Goal: Find specific page/section: Find specific page/section

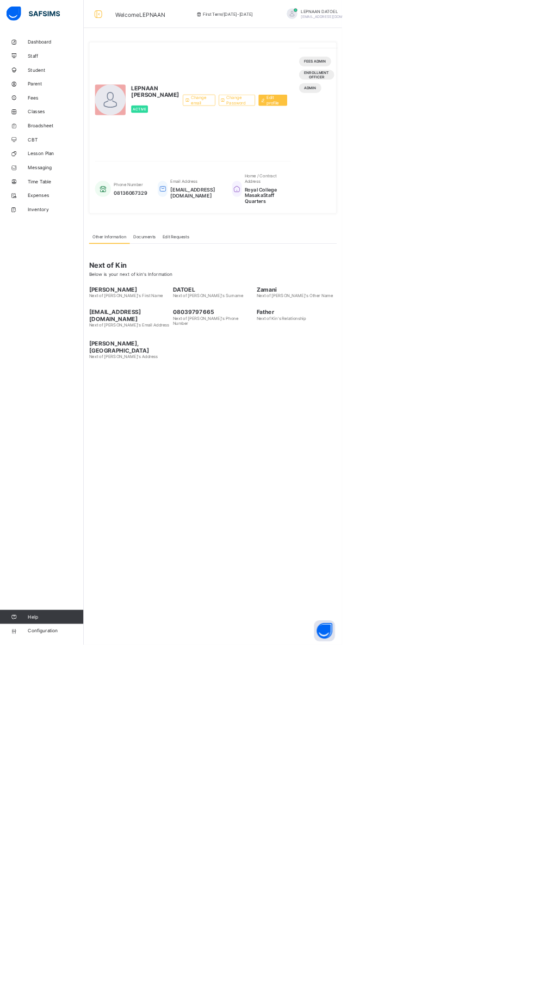
click at [224, 373] on span "Documents" at bounding box center [225, 369] width 35 height 8
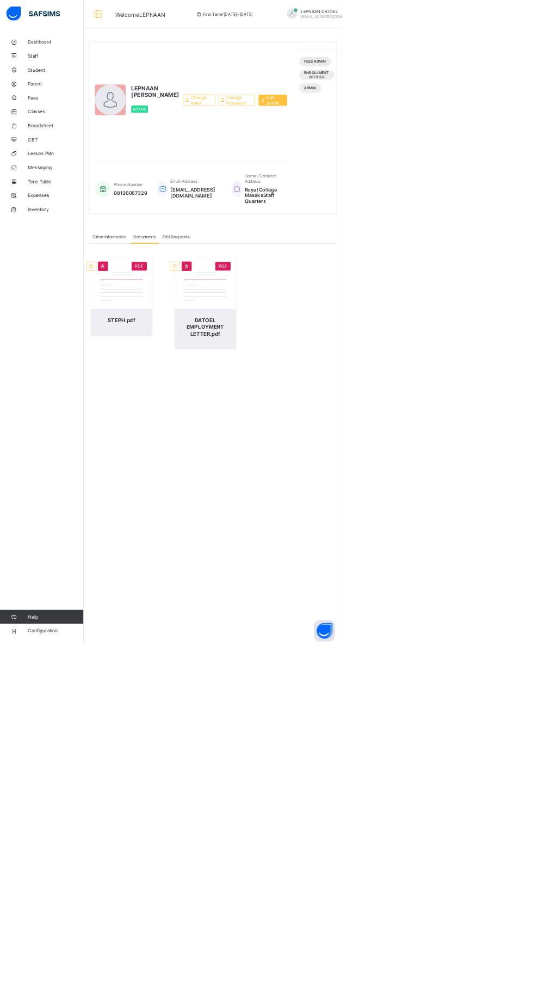
click at [242, 379] on div "Documents" at bounding box center [225, 369] width 46 height 22
click at [64, 151] on span "Fees" at bounding box center [87, 152] width 87 height 9
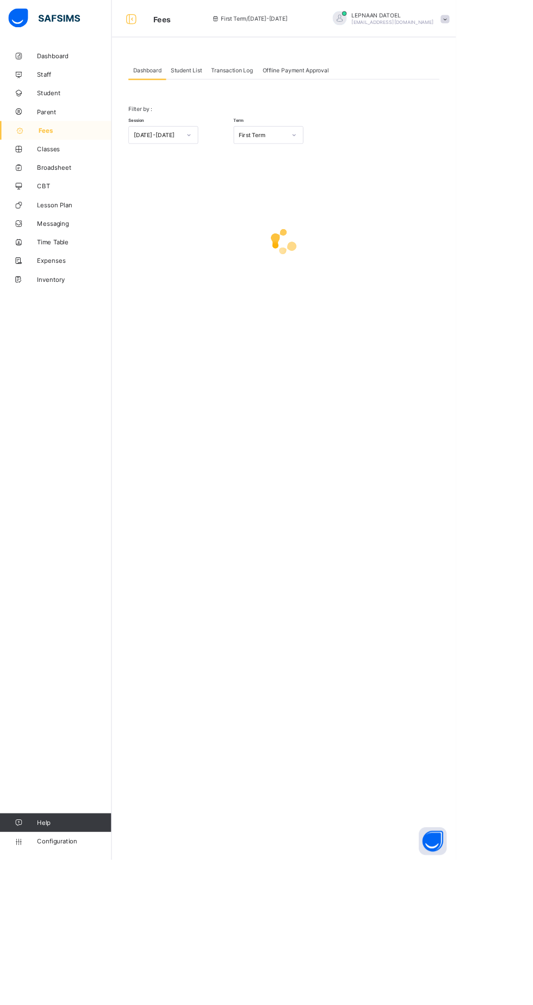
click at [233, 89] on div "Student List" at bounding box center [217, 82] width 47 height 22
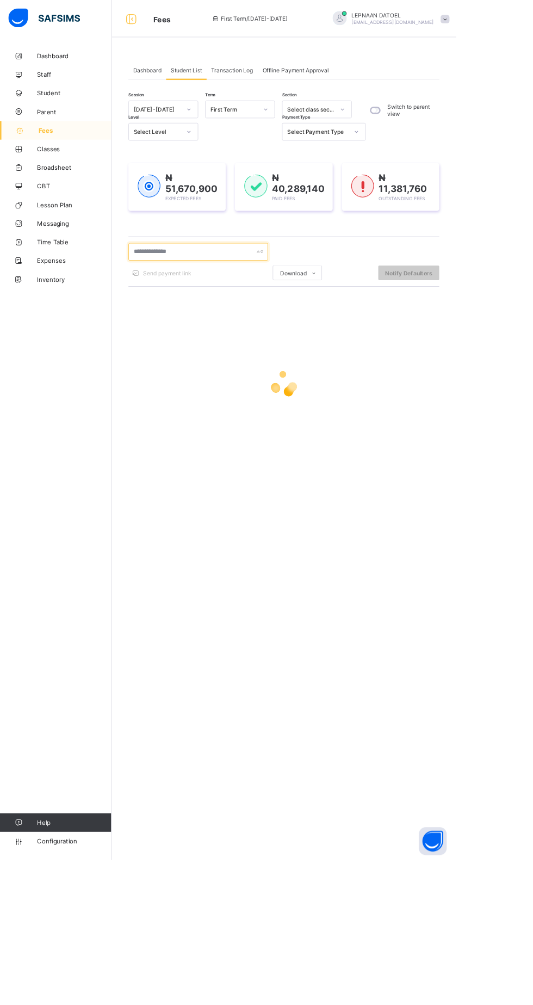
click at [215, 292] on input "text" at bounding box center [231, 294] width 163 height 21
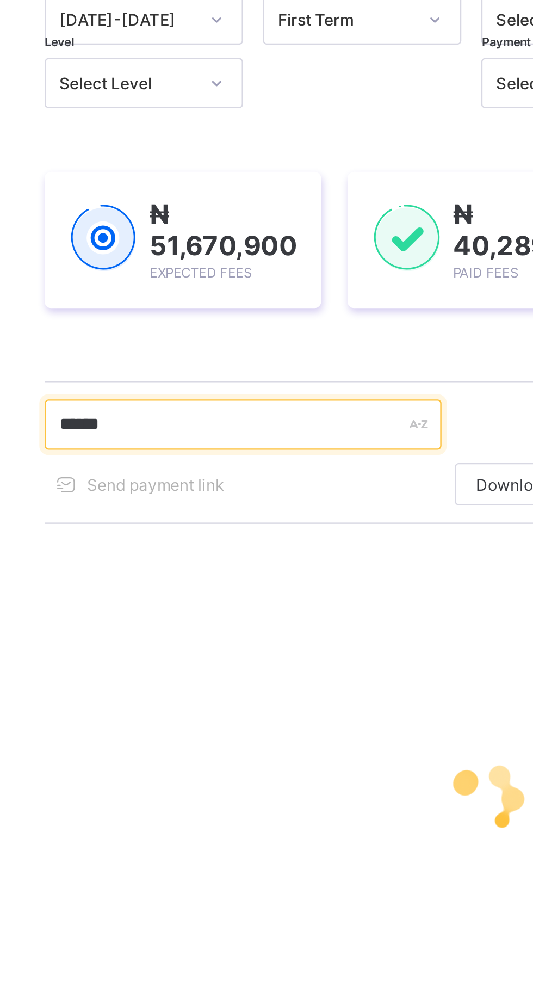
click at [205, 296] on input "*****" at bounding box center [231, 294] width 163 height 21
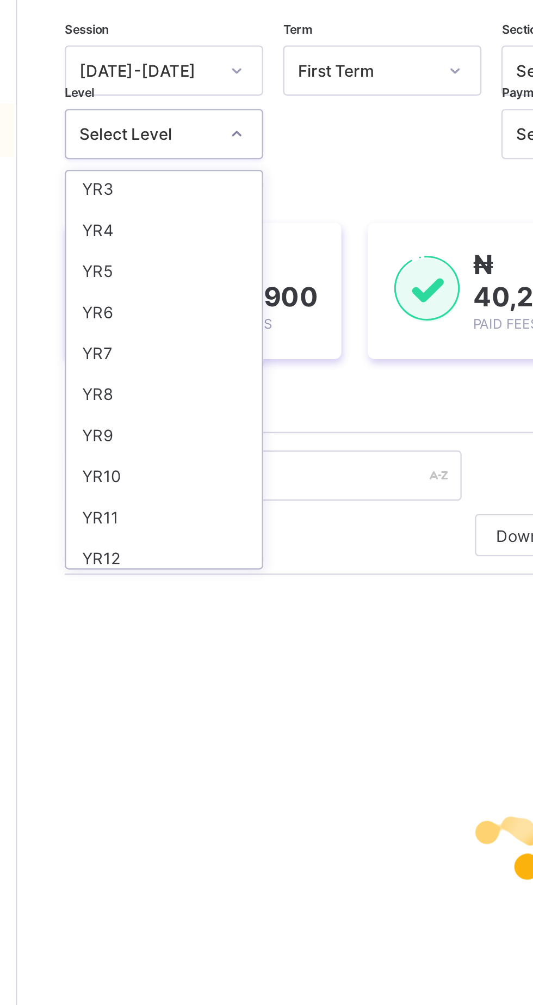
scroll to position [105, 0]
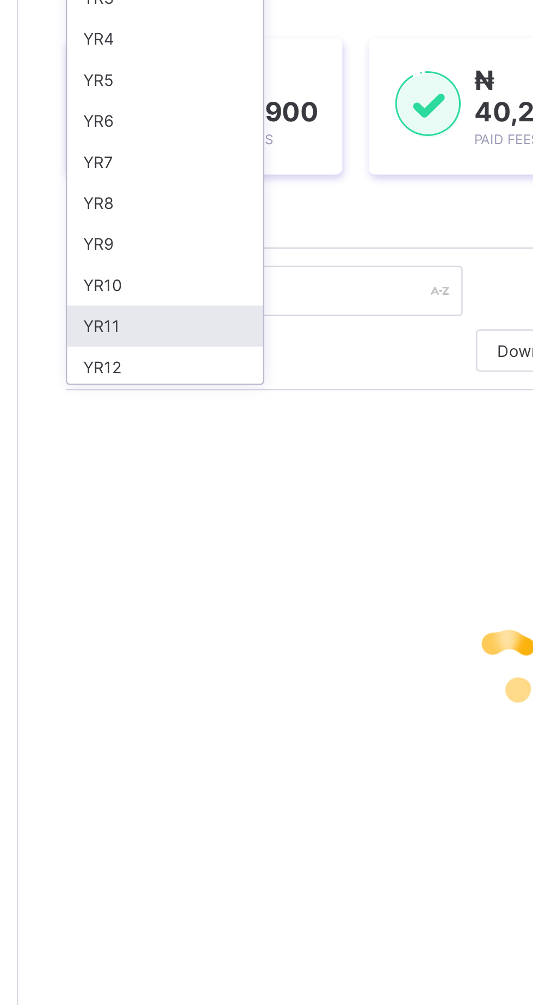
click at [168, 307] on div "YR11" at bounding box center [191, 308] width 81 height 17
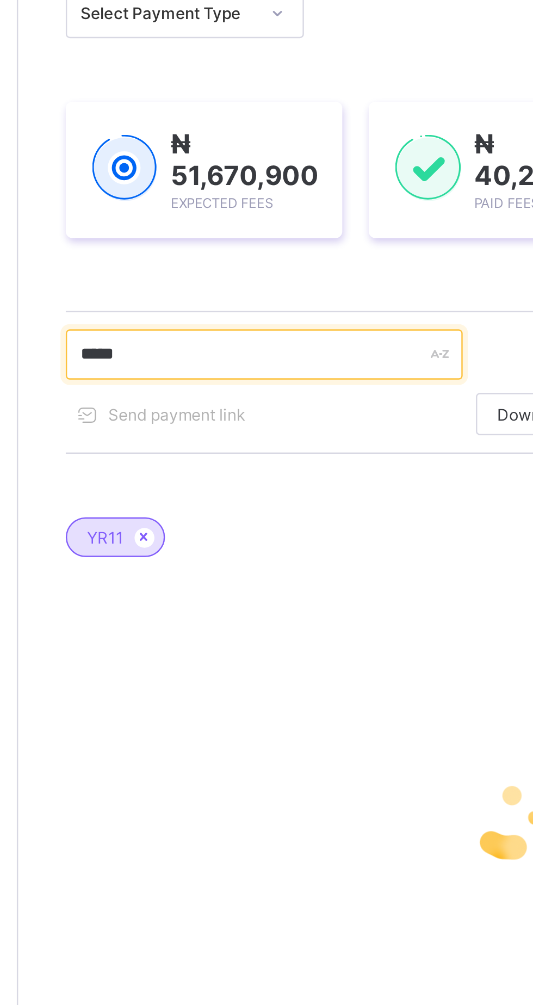
click at [192, 322] on input "*****" at bounding box center [231, 320] width 163 height 21
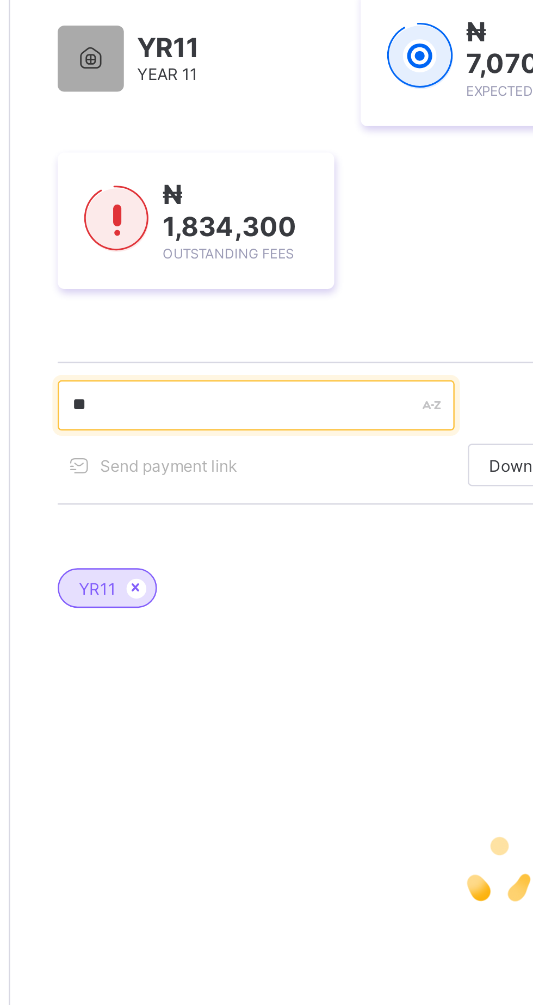
type input "*"
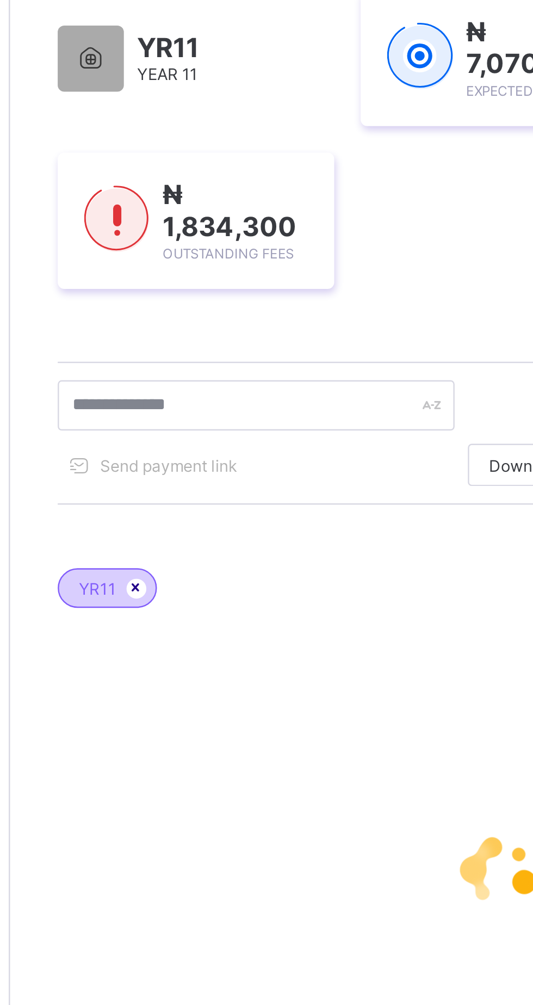
click at [181, 464] on icon at bounding box center [182, 462] width 9 height 7
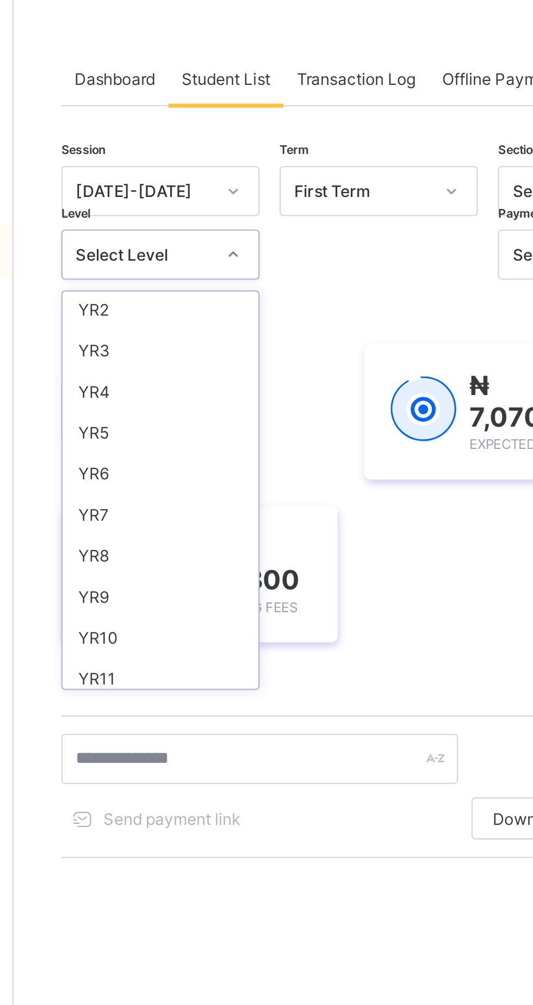
scroll to position [89, 0]
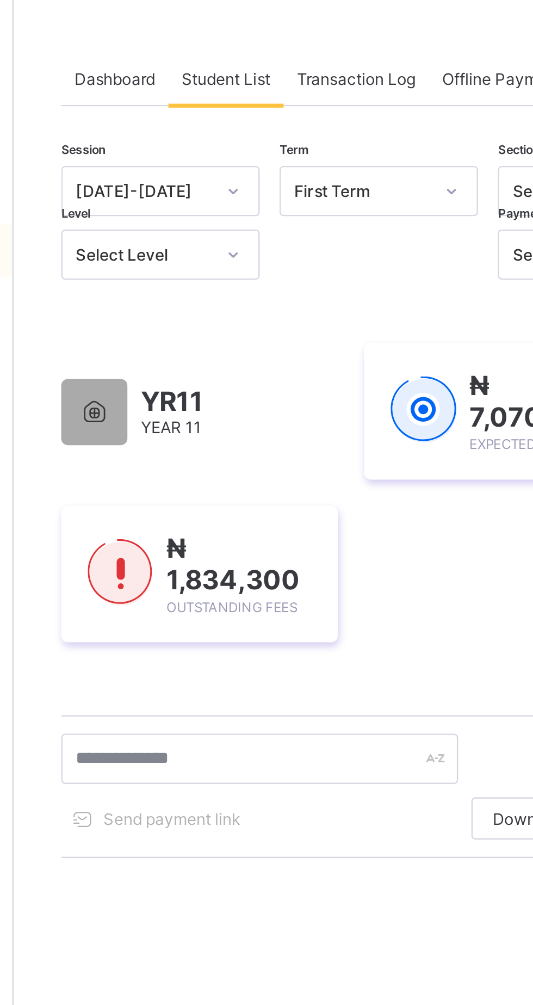
click at [171, 85] on span "Dashboard" at bounding box center [172, 82] width 33 height 8
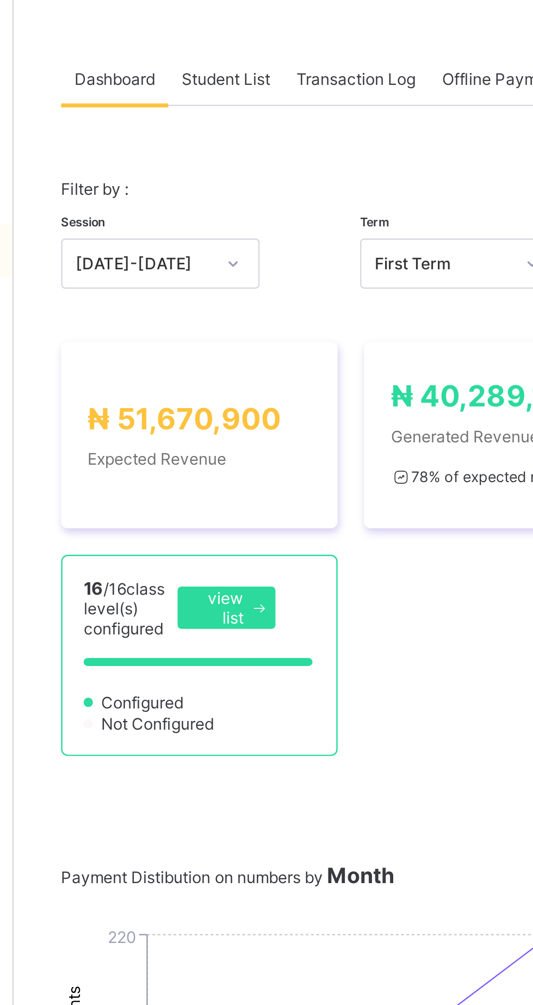
click at [204, 86] on div "Student List" at bounding box center [217, 82] width 47 height 22
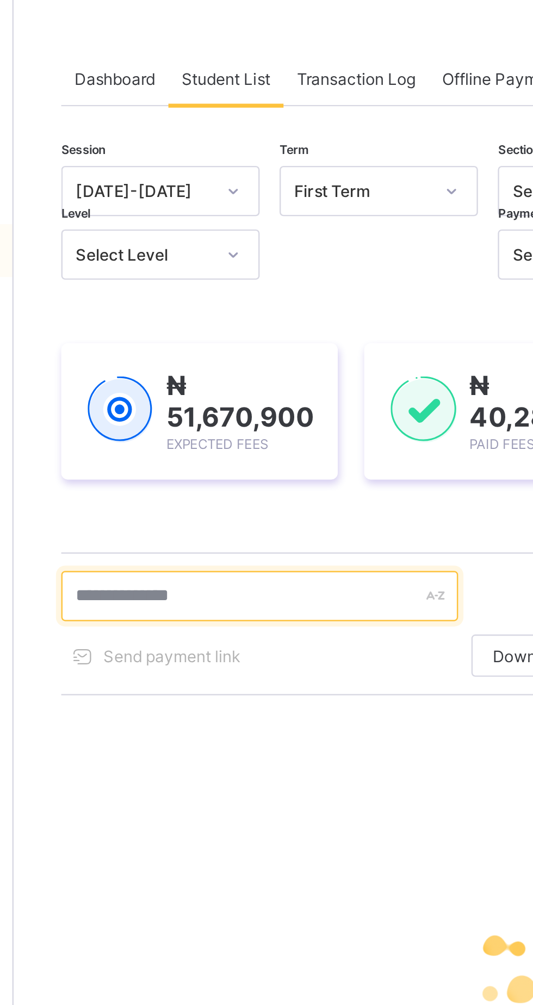
click at [165, 297] on input "text" at bounding box center [231, 294] width 163 height 21
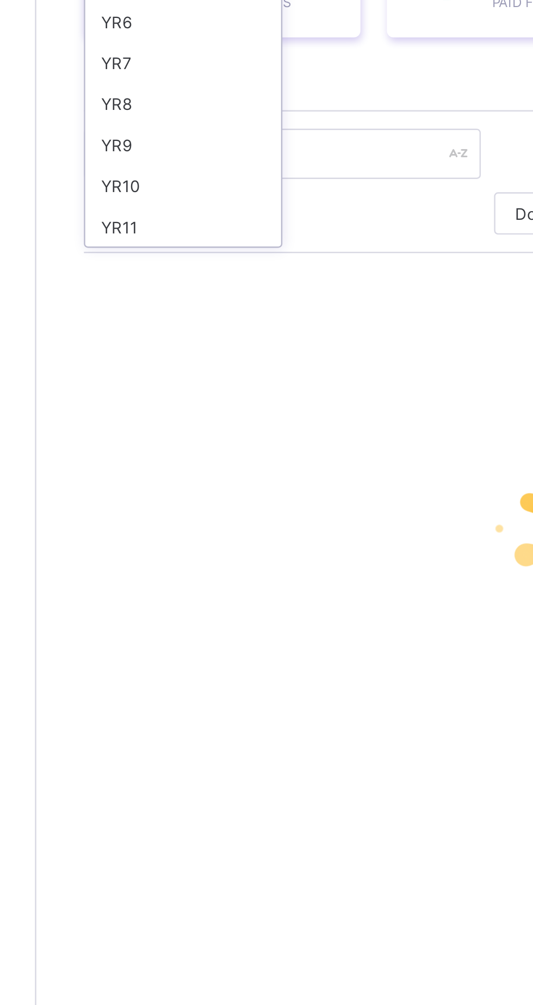
scroll to position [92, 0]
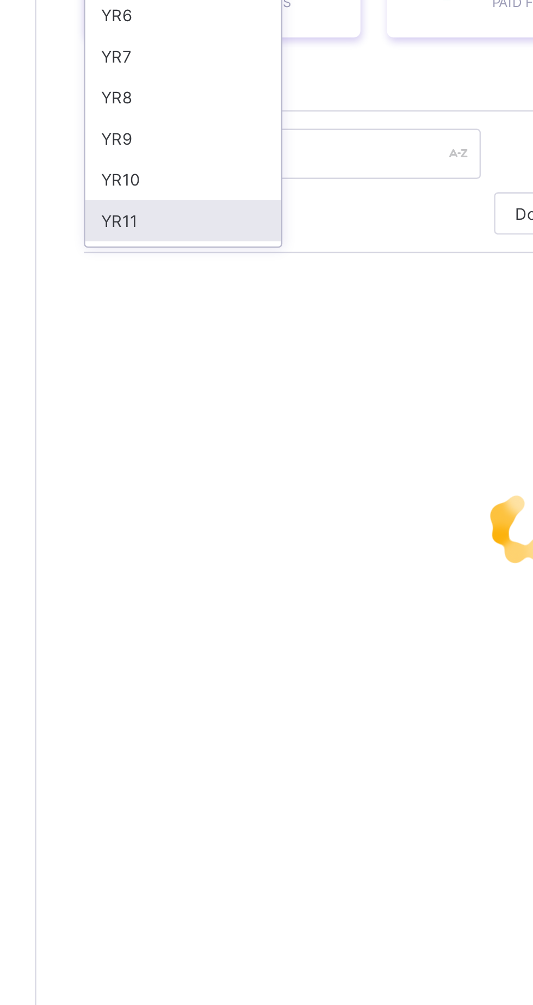
click at [169, 322] on div "YR11" at bounding box center [191, 322] width 81 height 17
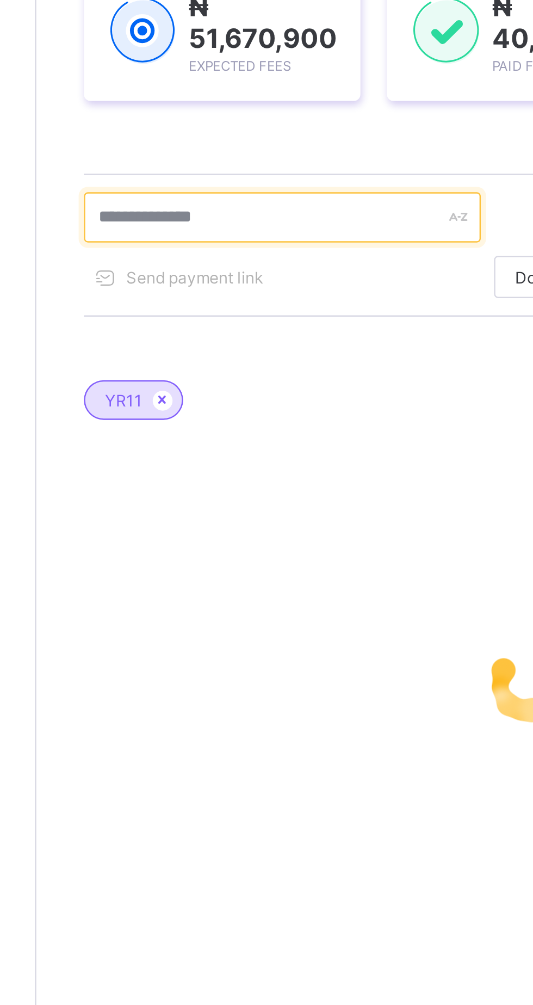
click at [193, 318] on input "text" at bounding box center [231, 320] width 163 height 21
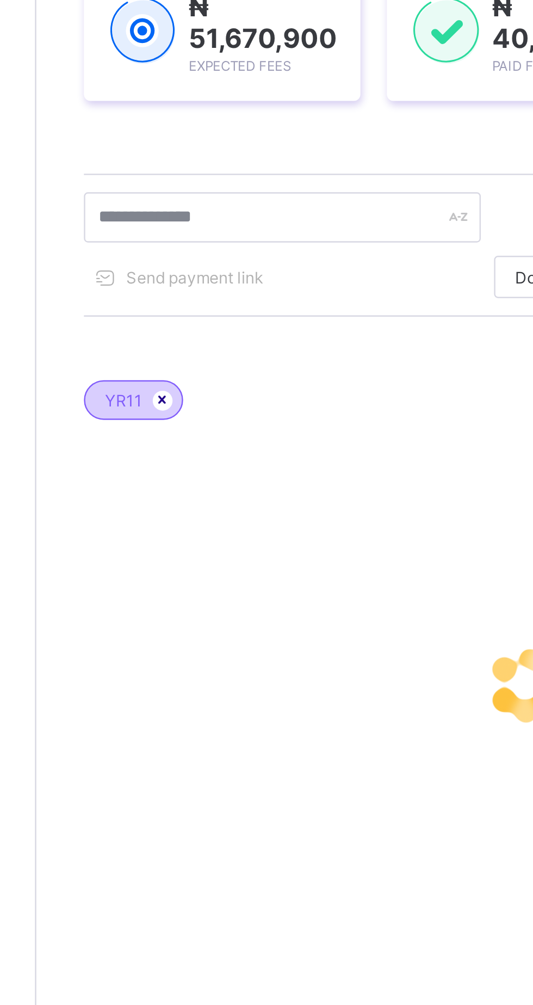
click at [182, 396] on icon at bounding box center [182, 395] width 9 height 7
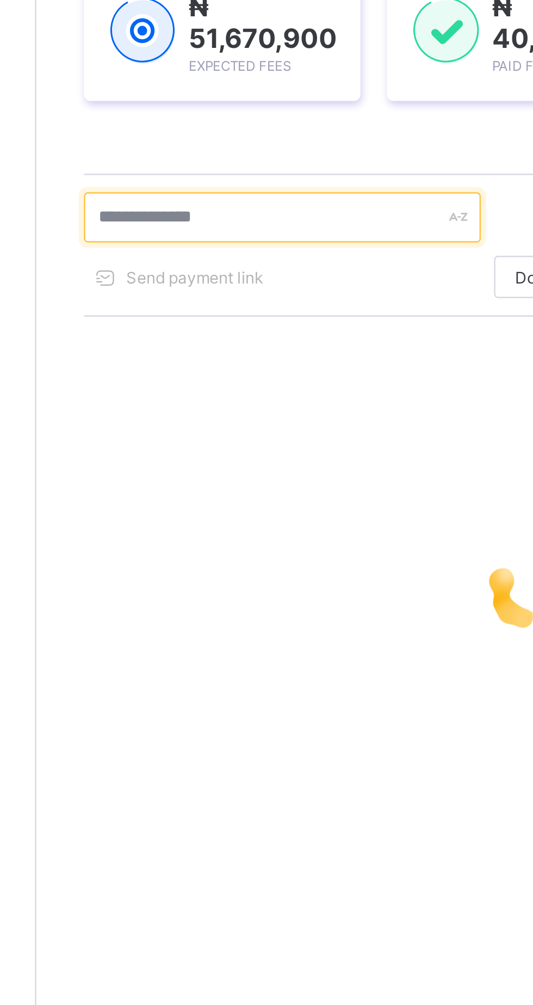
click at [183, 296] on input "text" at bounding box center [231, 294] width 163 height 21
type input "*****"
